Goal: Information Seeking & Learning: Learn about a topic

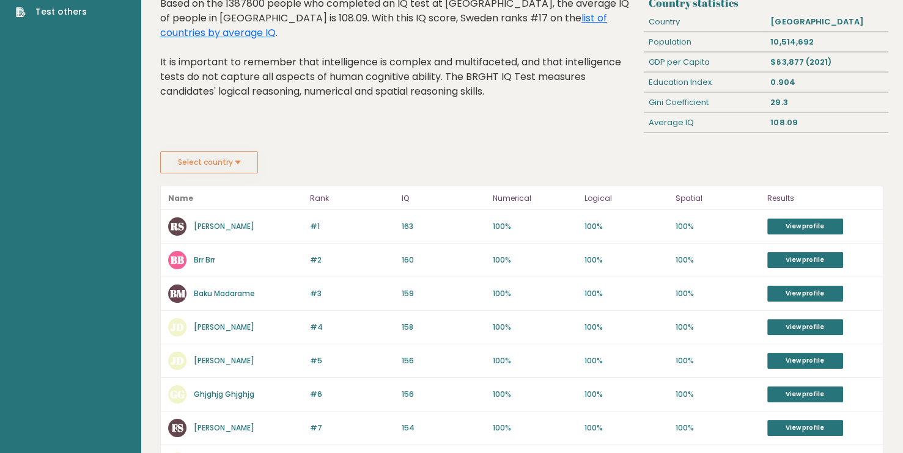
scroll to position [75, 0]
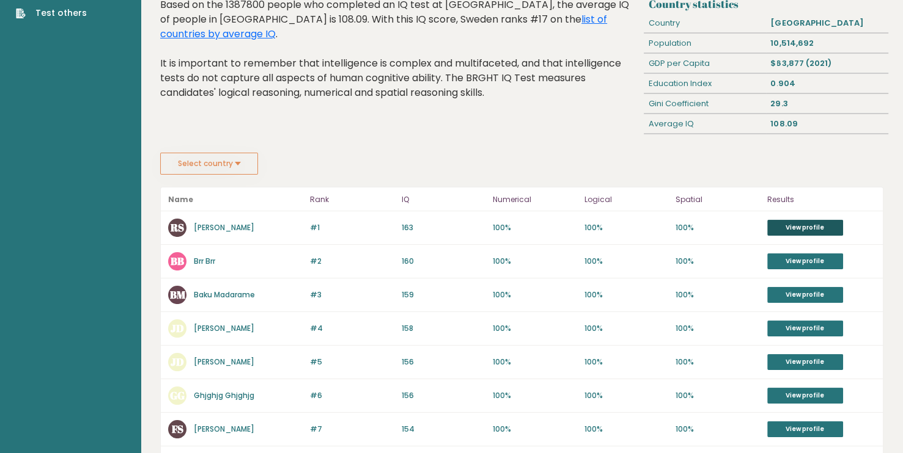
click at [772, 228] on link "View profile" at bounding box center [805, 228] width 76 height 16
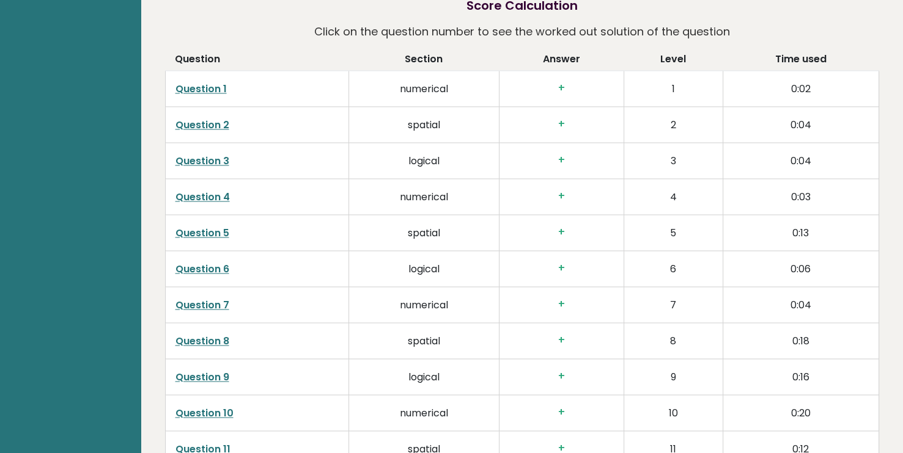
scroll to position [1748, 0]
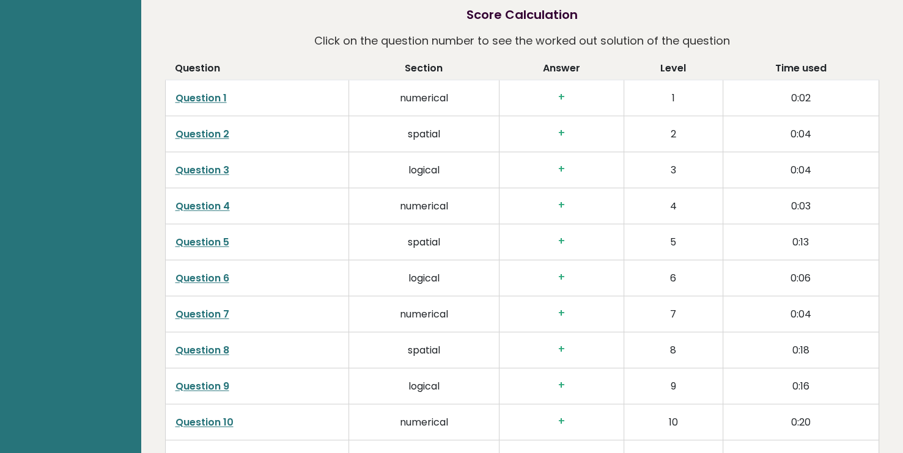
click at [219, 91] on link "Question 1" at bounding box center [200, 98] width 51 height 14
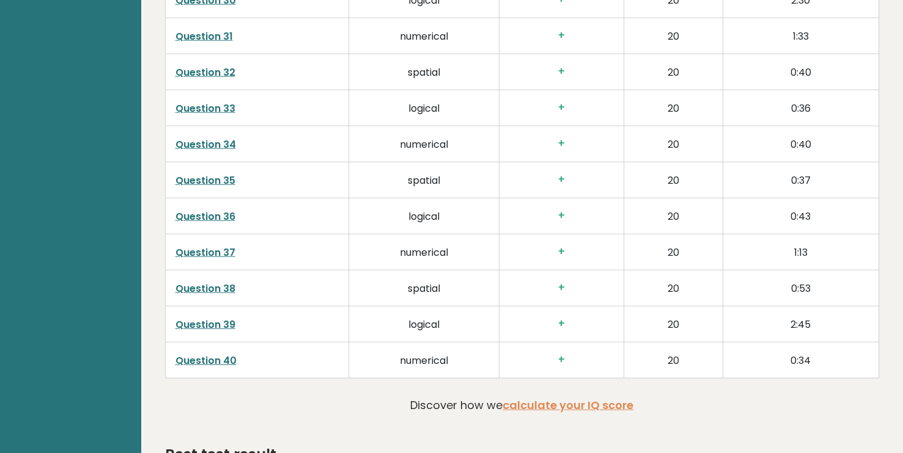
scroll to position [2965, 0]
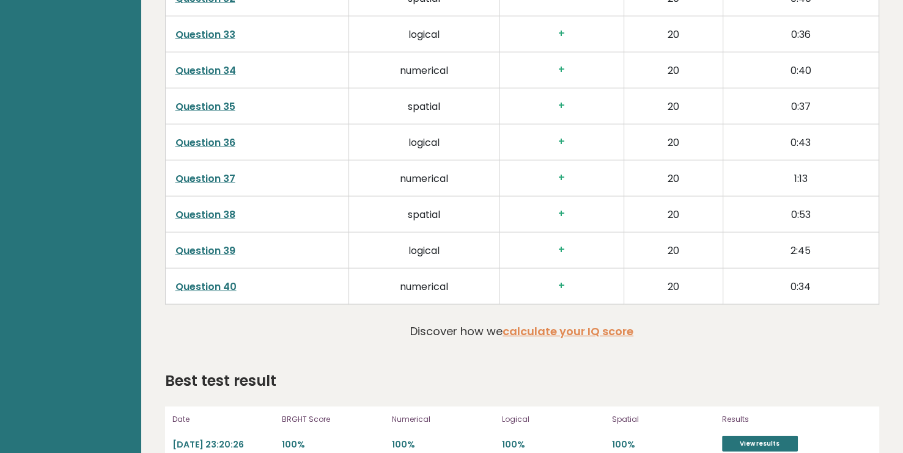
click at [200, 232] on td "Question 39" at bounding box center [257, 250] width 184 height 36
click at [190, 244] on link "Question 39" at bounding box center [205, 251] width 60 height 14
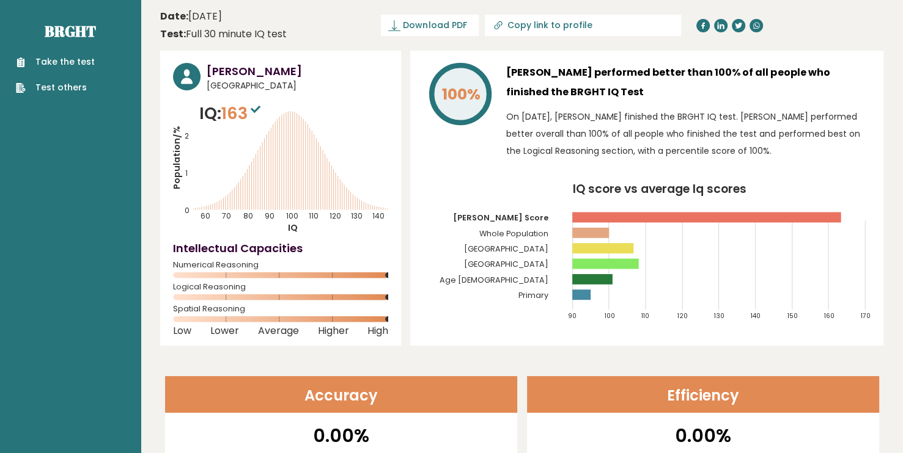
scroll to position [0, 0]
drag, startPoint x: 210, startPoint y: 62, endPoint x: 305, endPoint y: 80, distance: 96.4
click at [305, 80] on div "Rickard Sagirbay Sweden IQ: 163 Population/% IQ 0 1 2 60 70 80 90 100 110 120 1…" at bounding box center [280, 198] width 241 height 295
click at [305, 80] on span "Sweden" at bounding box center [298, 85] width 182 height 13
drag, startPoint x: 206, startPoint y: 66, endPoint x: 312, endPoint y: 67, distance: 106.4
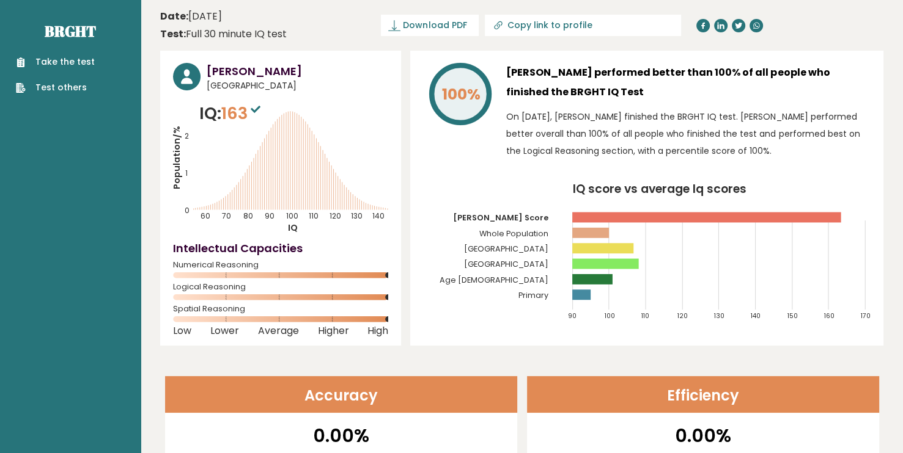
click at [312, 67] on h3 "Rickard Sagirbay" at bounding box center [298, 71] width 182 height 17
copy h3 "Rickard Sagirbay"
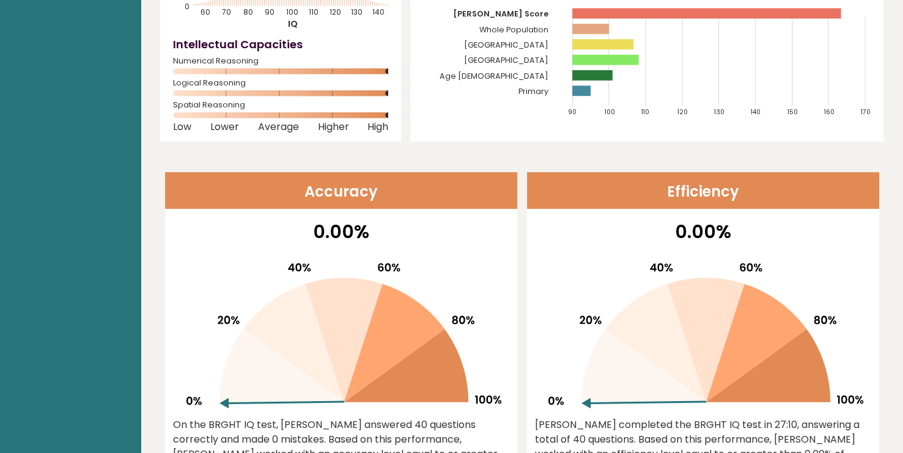
scroll to position [205, 0]
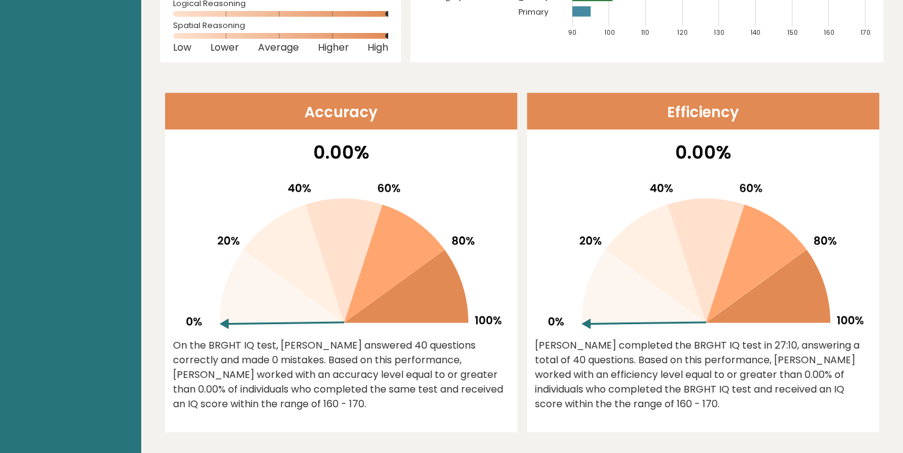
scroll to position [0, 0]
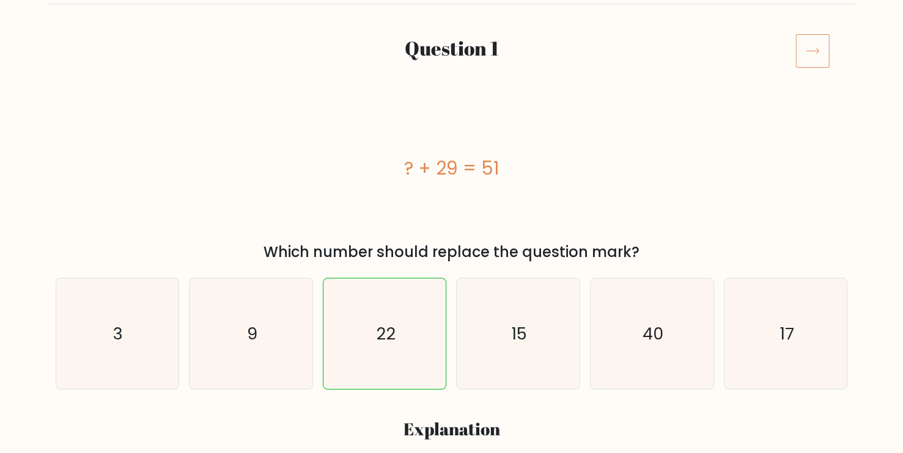
scroll to position [139, 0]
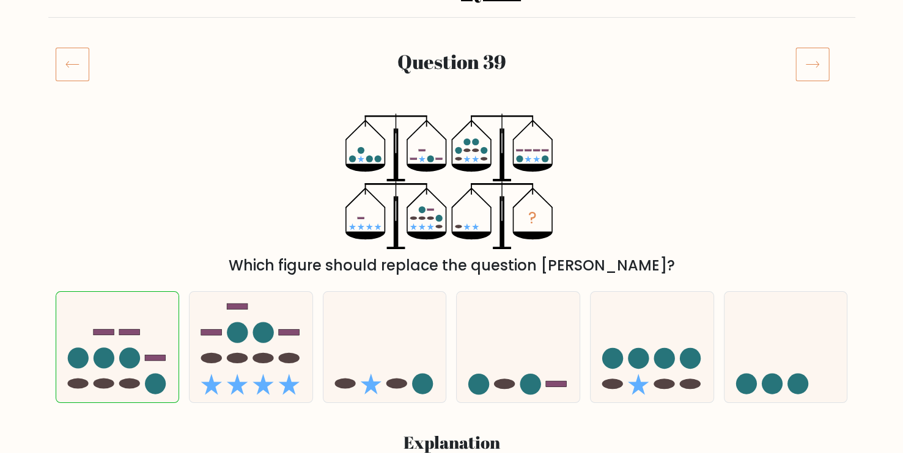
scroll to position [127, 0]
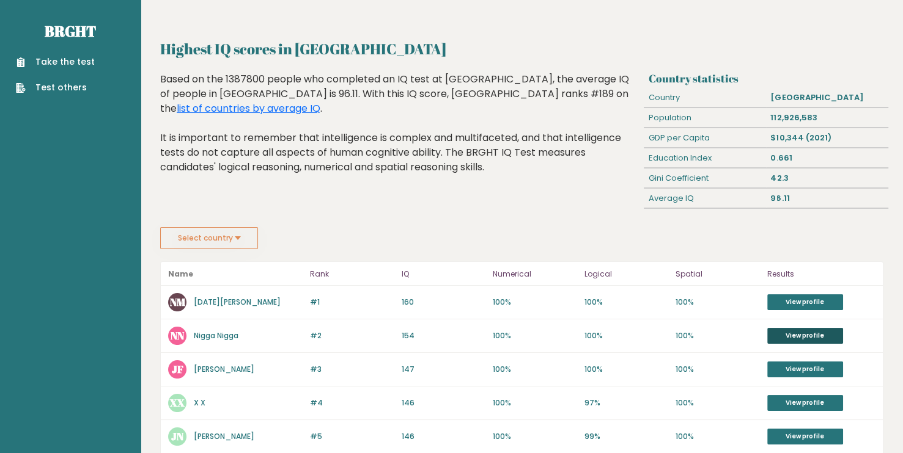
click at [784, 334] on link "View profile" at bounding box center [805, 336] width 76 height 16
click at [781, 295] on link "View profile" at bounding box center [805, 303] width 76 height 16
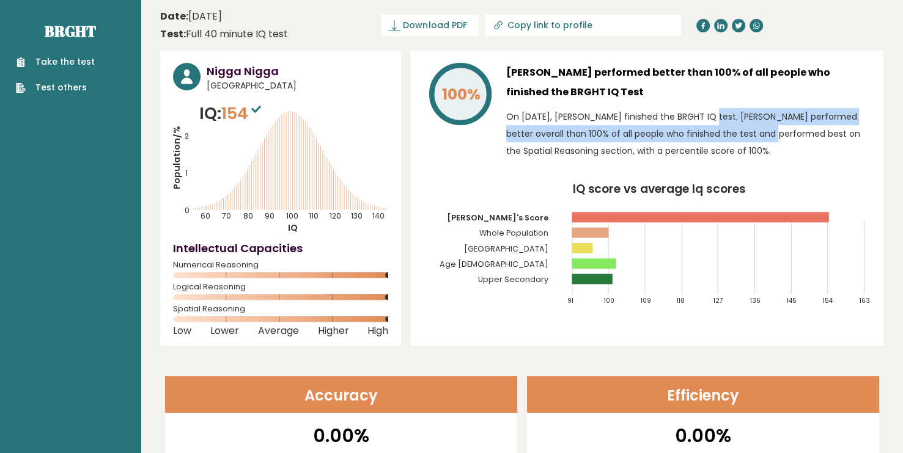
drag, startPoint x: 642, startPoint y: 120, endPoint x: 730, endPoint y: 128, distance: 88.4
click at [730, 128] on p "On September 28, 2023, Nigga Nigga finished the BRGHT IQ test. Nigga performed …" at bounding box center [688, 133] width 364 height 51
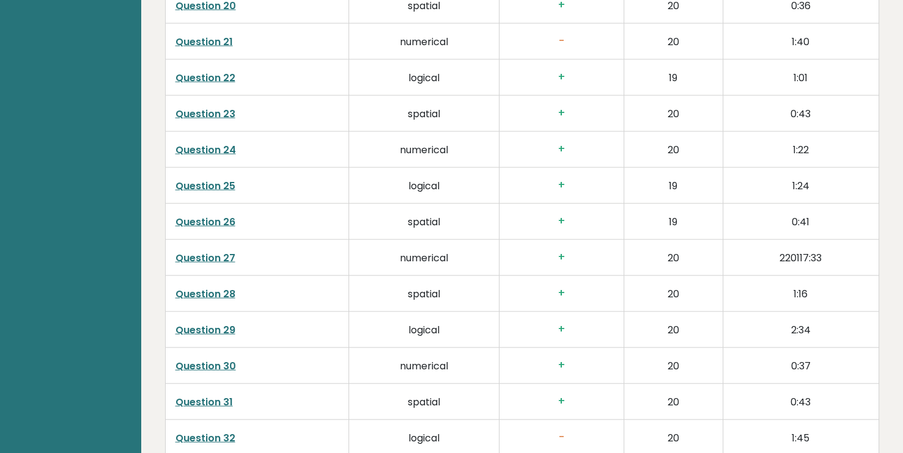
scroll to position [2486, 0]
drag, startPoint x: 781, startPoint y: 246, endPoint x: 812, endPoint y: 258, distance: 32.7
click at [812, 258] on td "220117:33" at bounding box center [801, 258] width 156 height 36
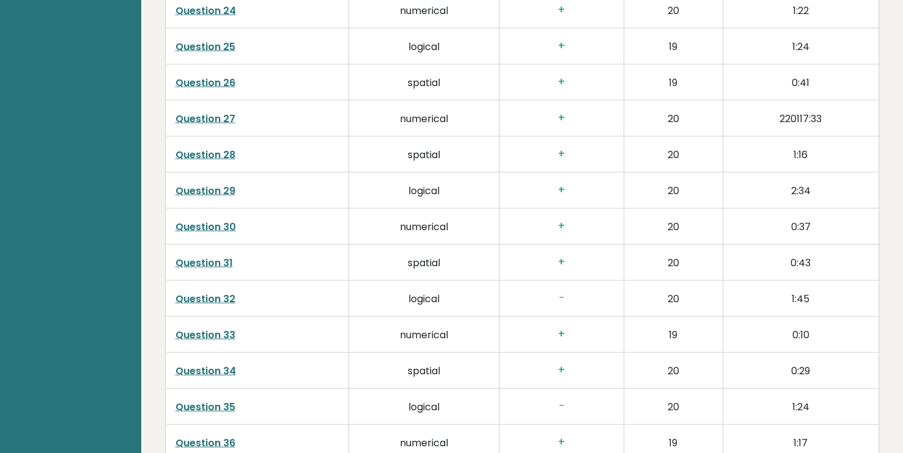
click at [812, 258] on td "0:43" at bounding box center [801, 262] width 156 height 36
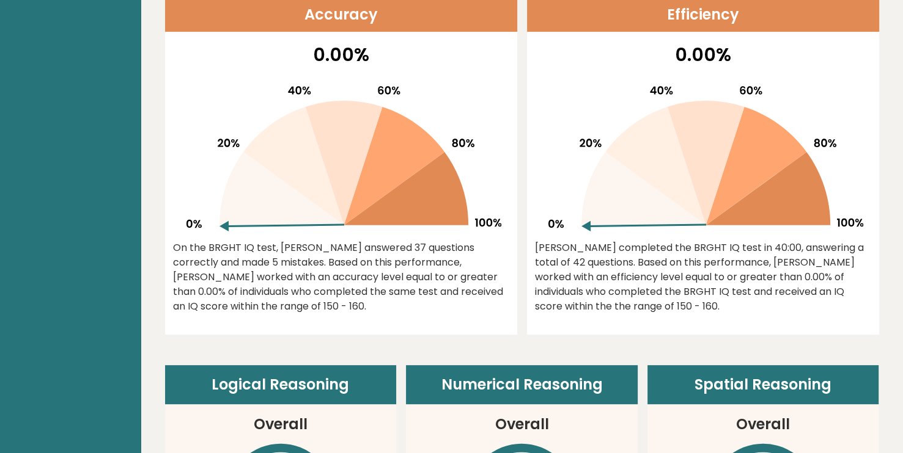
scroll to position [0, 0]
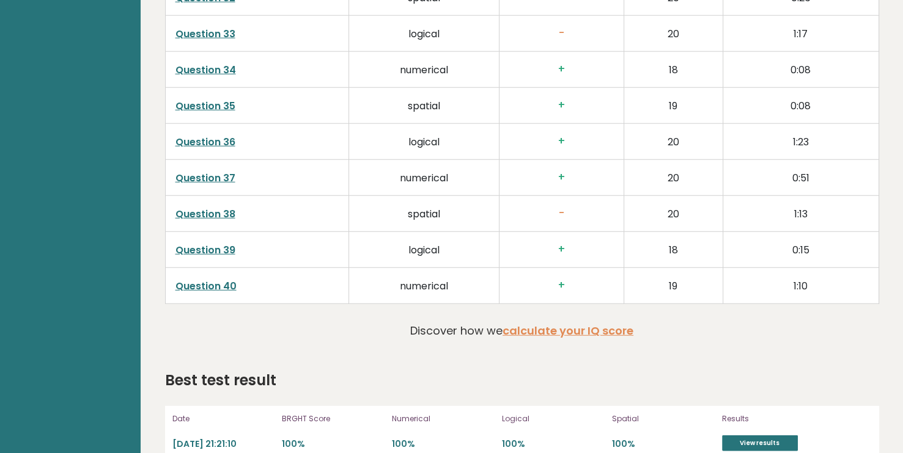
scroll to position [2983, 0]
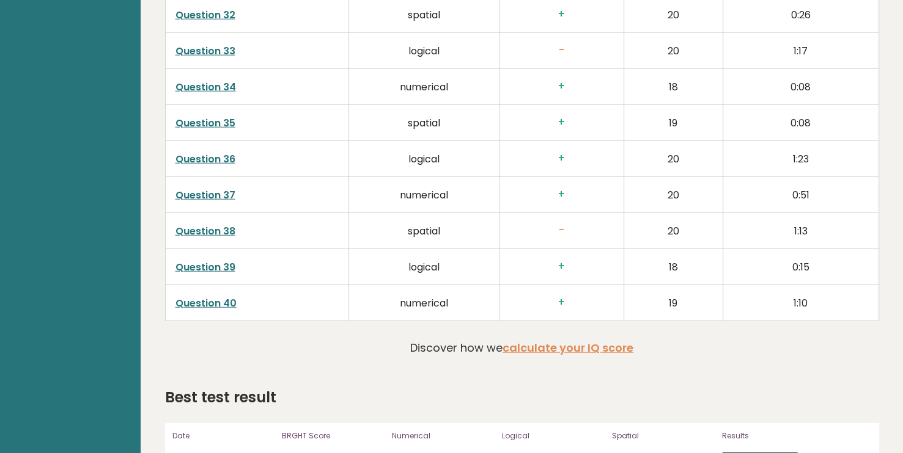
click at [730, 453] on link "View results" at bounding box center [760, 461] width 76 height 16
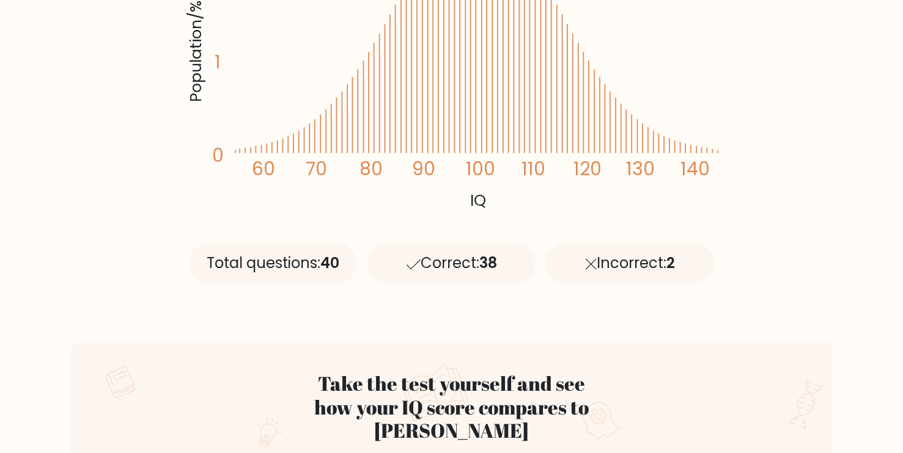
scroll to position [353, 0]
